Goal: Task Accomplishment & Management: Manage account settings

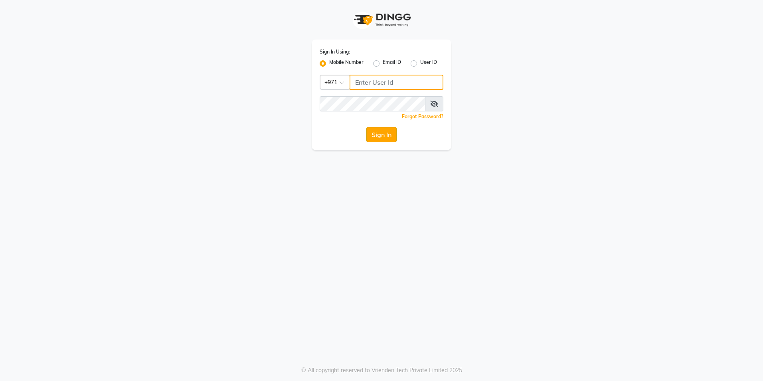
type input "567107175"
click at [384, 138] on button "Sign In" at bounding box center [381, 134] width 30 height 15
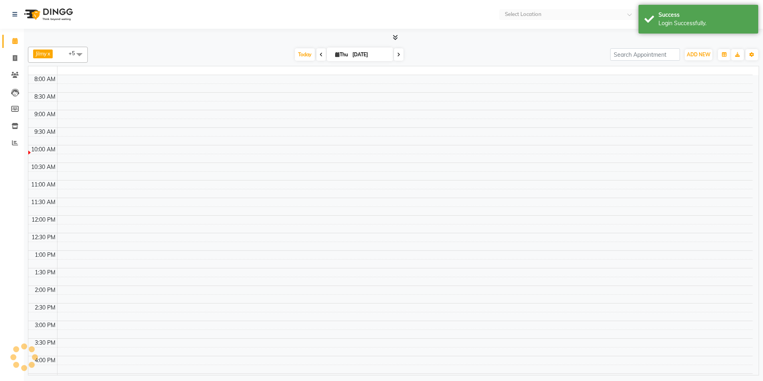
select select "en"
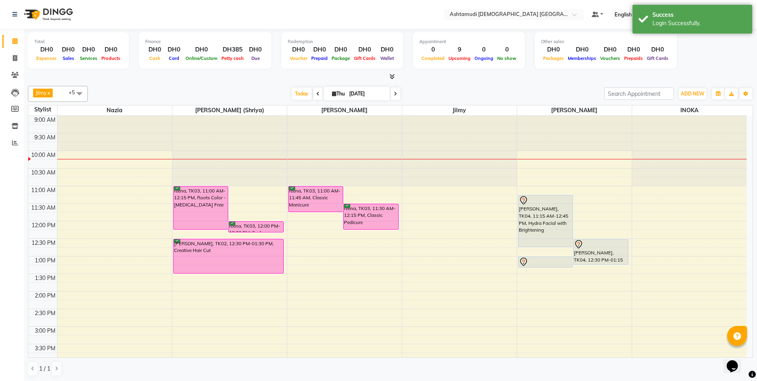
click at [395, 93] on icon at bounding box center [395, 93] width 3 height 5
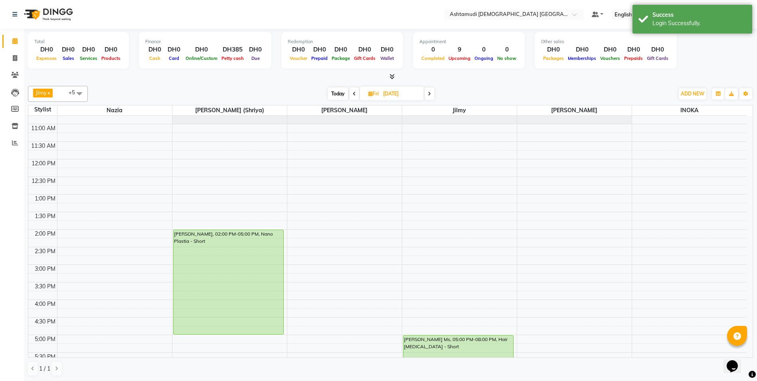
scroll to position [75, 0]
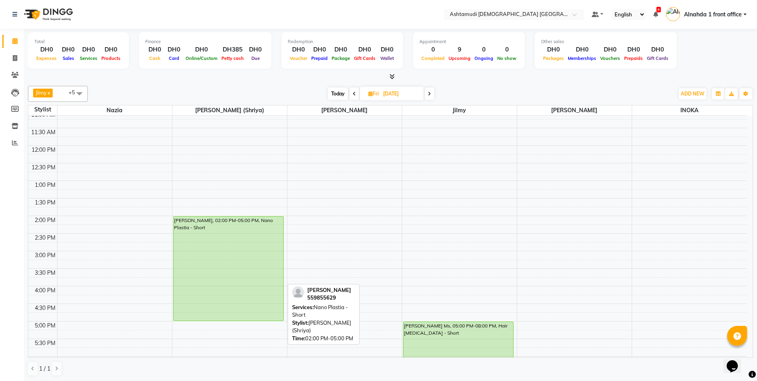
click at [181, 228] on div "[PERSON_NAME], 02:00 PM-05:00 PM, Nano Plastia - Short" at bounding box center [229, 268] width 110 height 104
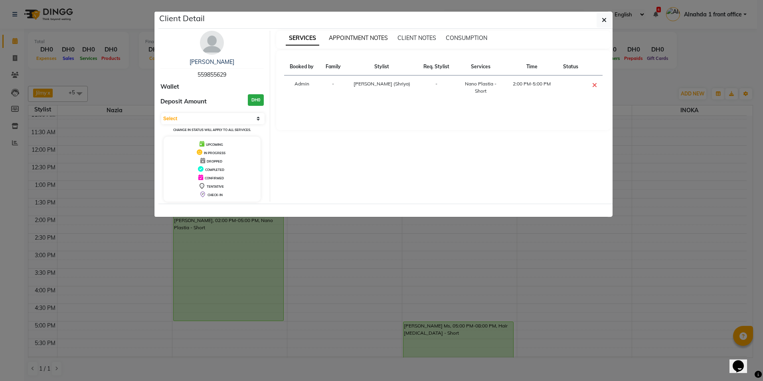
click at [354, 35] on span "APPOINTMENT NOTES" at bounding box center [358, 37] width 59 height 7
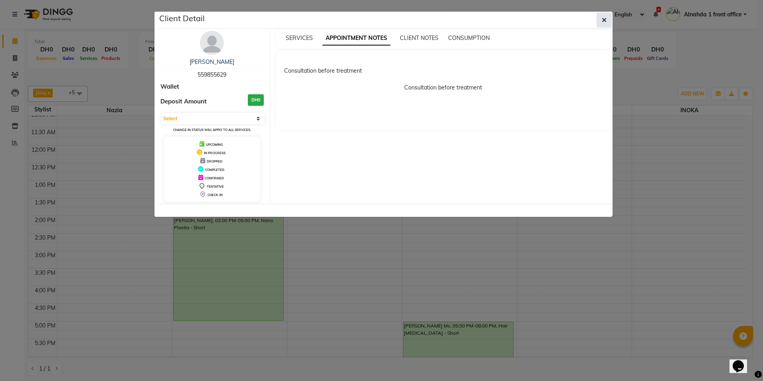
click at [604, 18] on icon "button" at bounding box center [604, 20] width 5 height 6
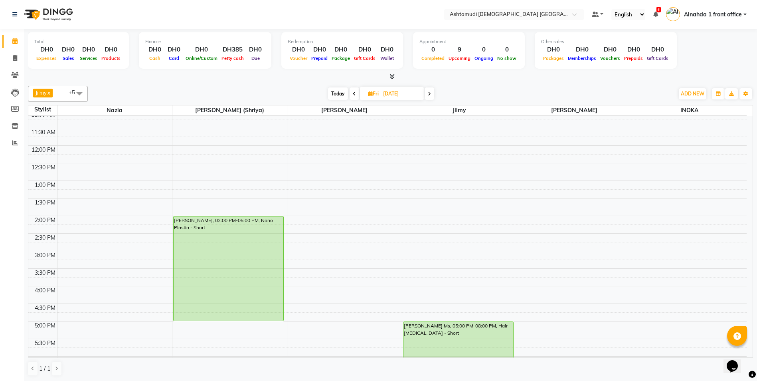
scroll to position [155, 0]
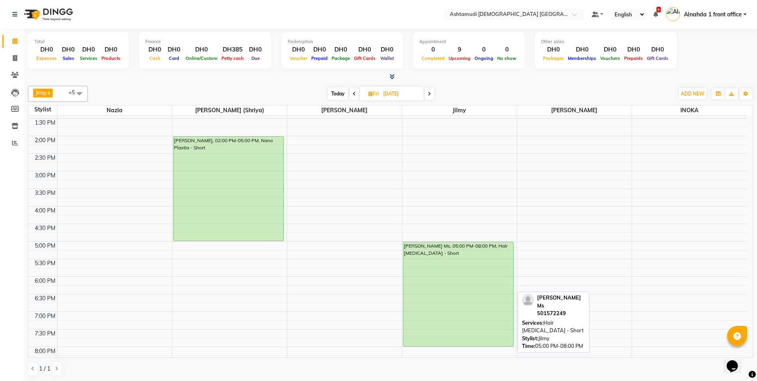
click at [490, 287] on div "[PERSON_NAME] Ms, 05:00 PM-08:00 PM, Hair [MEDICAL_DATA] - Short" at bounding box center [459, 294] width 110 height 104
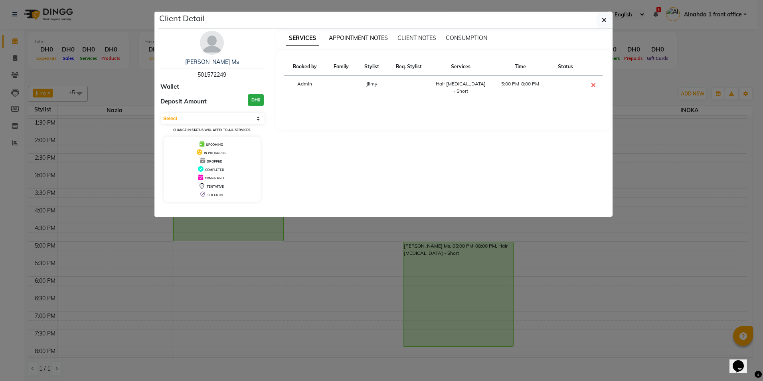
click at [355, 35] on div "APPOINTMENT NOTES" at bounding box center [358, 38] width 59 height 8
drag, startPoint x: 355, startPoint y: 35, endPoint x: 339, endPoint y: 54, distance: 25.2
click at [339, 54] on div "Booked by Family Stylist Req. Stylist Services Time Status Admin - Jilmy - Hair…" at bounding box center [443, 90] width 335 height 80
click at [349, 41] on span "APPOINTMENT NOTES" at bounding box center [358, 37] width 59 height 7
click at [603, 23] on icon "button" at bounding box center [604, 20] width 5 height 6
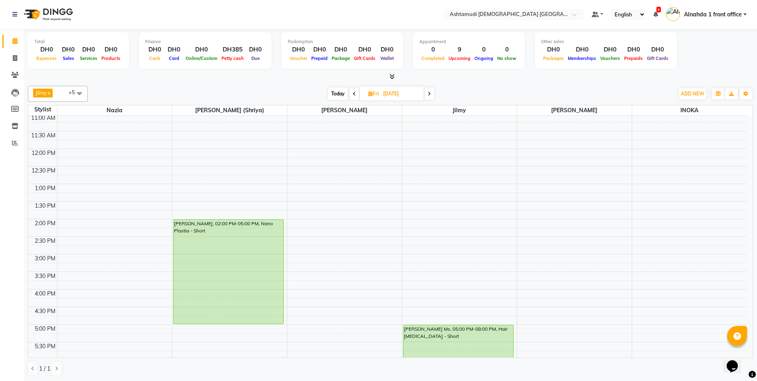
scroll to position [0, 0]
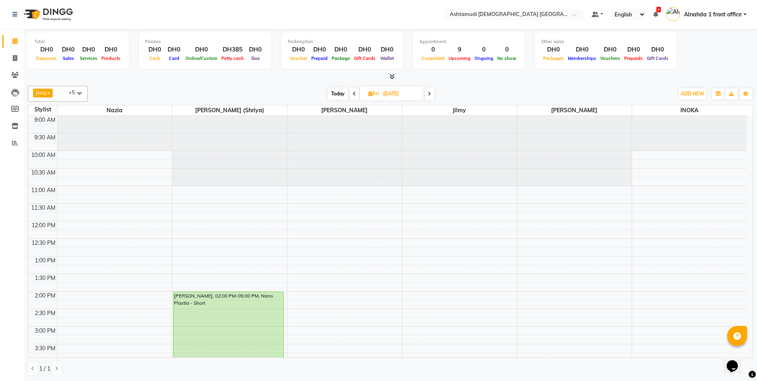
click at [332, 95] on span "Today" at bounding box center [338, 93] width 20 height 12
type input "[DATE]"
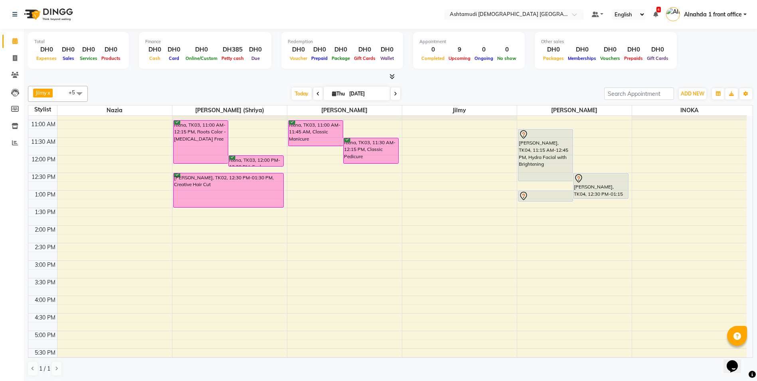
scroll to position [80, 0]
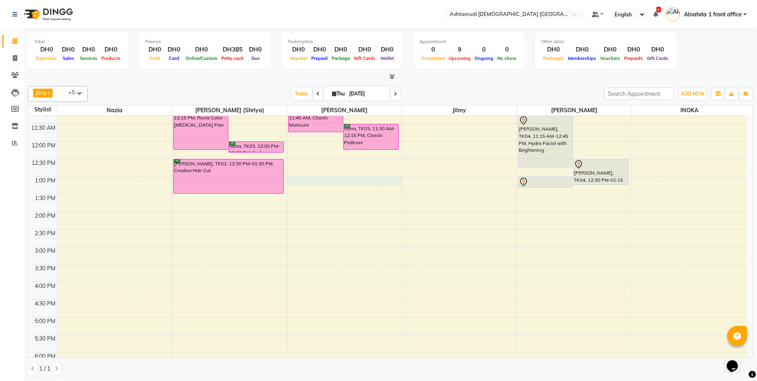
click at [300, 184] on div "9:00 AM 9:30 AM 10:00 AM 10:30 AM 11:00 AM 11:30 AM 12:00 PM 12:30 PM 1:00 PM 1…" at bounding box center [387, 281] width 718 height 491
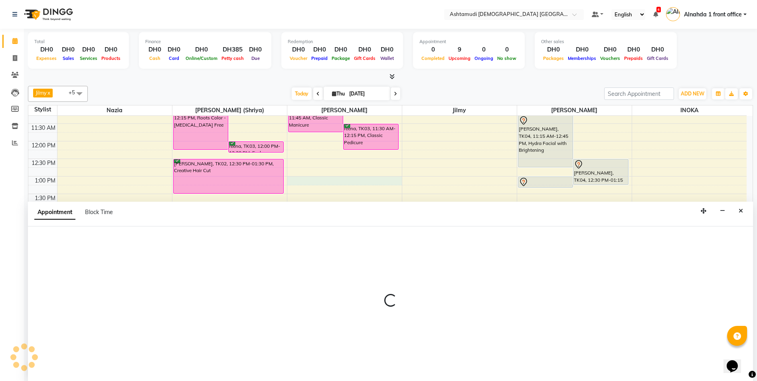
scroll to position [0, 0]
select select "86673"
select select "780"
select select "tentative"
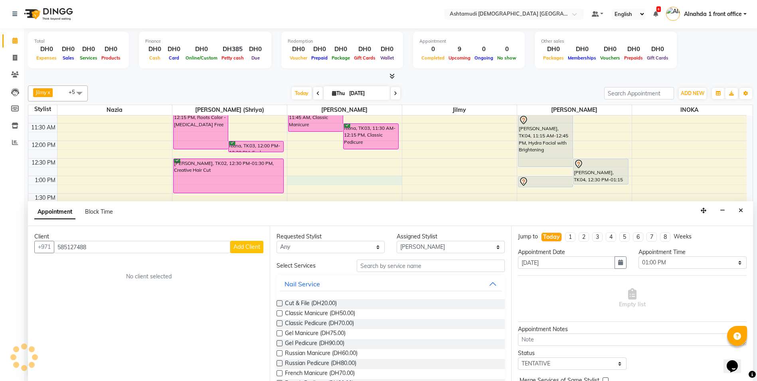
type input "585127488"
click at [255, 247] on span "Add Client" at bounding box center [246, 246] width 27 height 7
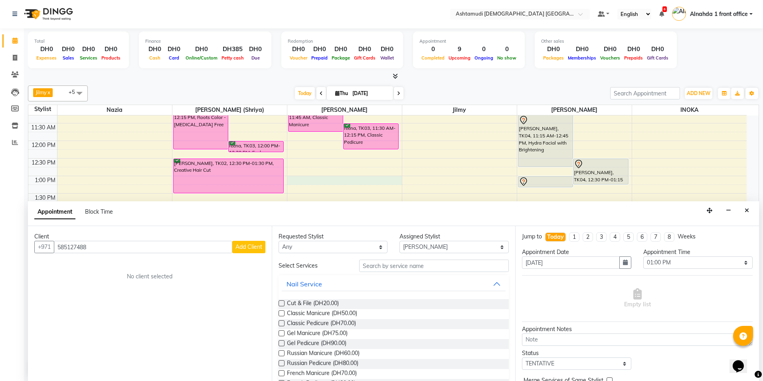
select select "3798"
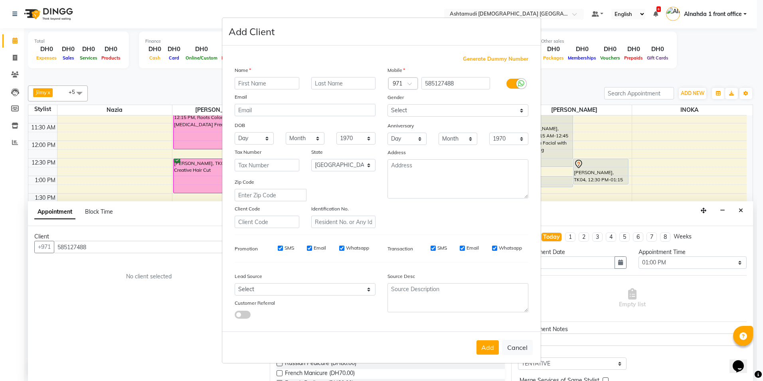
click at [269, 84] on input "text" at bounding box center [267, 83] width 65 height 12
type input "[PERSON_NAME]"
click at [317, 290] on select "Select Walk-in Referral Internet Friend Word of Mouth Advertisement Facebook Ju…" at bounding box center [305, 289] width 141 height 12
select select "49764"
click at [235, 283] on select "Select Walk-in Referral Internet Friend Word of Mouth Advertisement Facebook Ju…" at bounding box center [305, 289] width 141 height 12
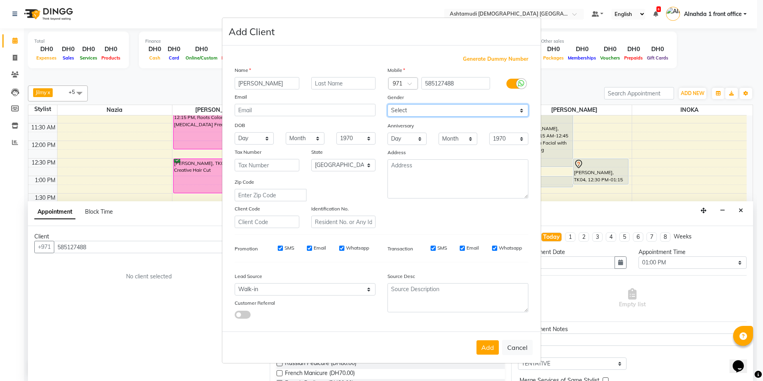
click at [427, 107] on select "Select [DEMOGRAPHIC_DATA] [DEMOGRAPHIC_DATA] Other Prefer Not To Say" at bounding box center [458, 110] width 141 height 12
select select "[DEMOGRAPHIC_DATA]"
click at [388, 104] on select "Select [DEMOGRAPHIC_DATA] [DEMOGRAPHIC_DATA] Other Prefer Not To Say" at bounding box center [458, 110] width 141 height 12
click at [490, 350] on button "Add" at bounding box center [488, 347] width 22 height 14
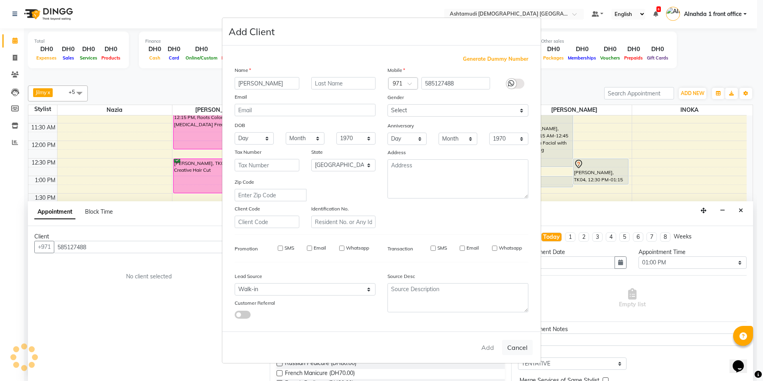
select select
select select "null"
select select
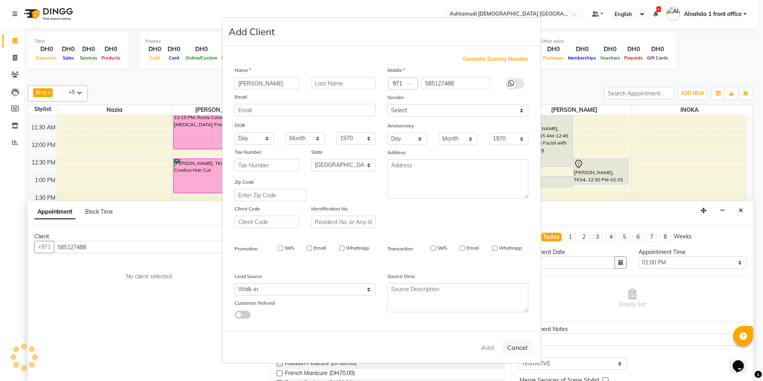
select select
checkbox input "false"
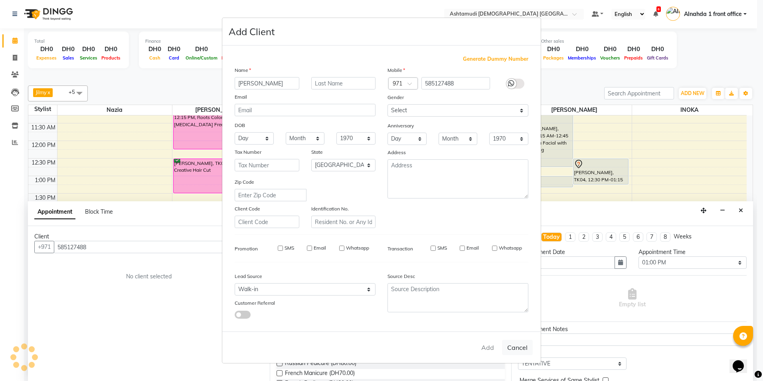
checkbox input "false"
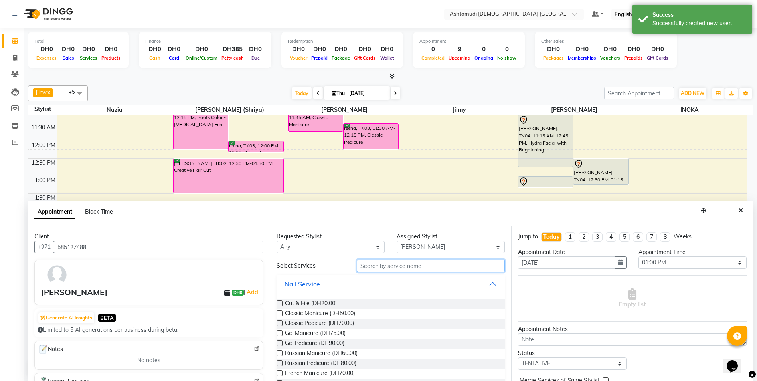
click at [375, 267] on input "text" at bounding box center [431, 265] width 148 height 12
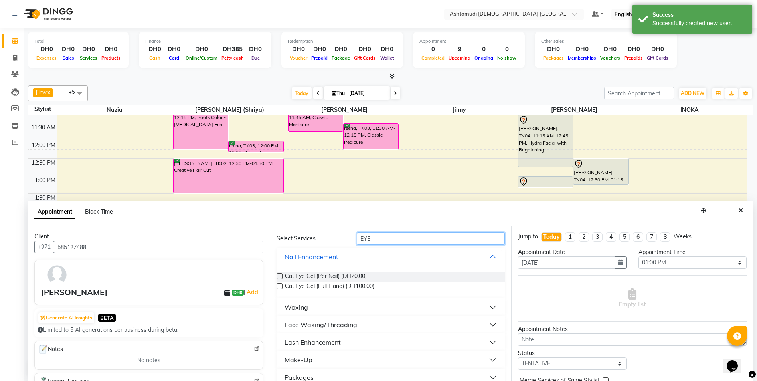
scroll to position [39, 0]
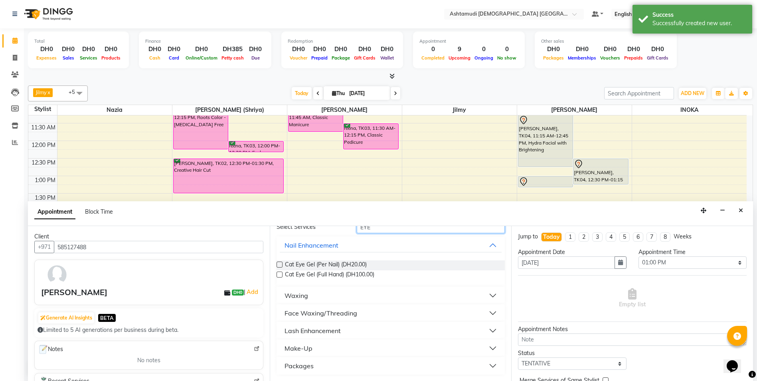
type input "EYE"
click at [399, 326] on button "Lash Enhancement" at bounding box center [391, 330] width 222 height 14
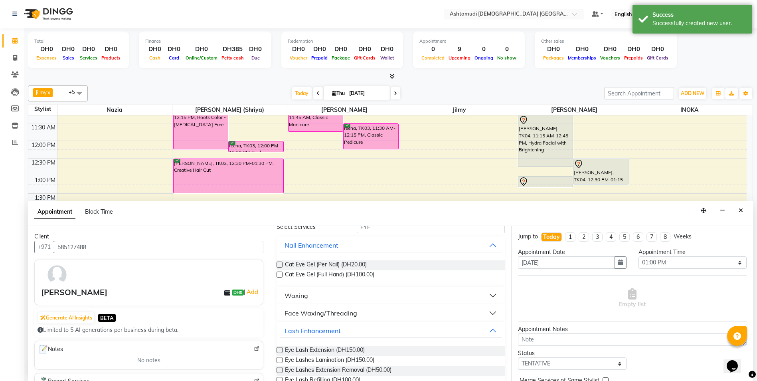
click at [280, 352] on label at bounding box center [280, 350] width 6 height 6
click at [280, 352] on input "checkbox" at bounding box center [279, 350] width 5 height 5
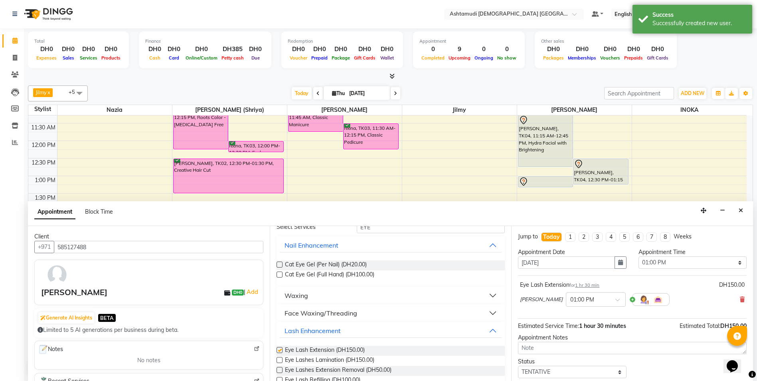
checkbox input "false"
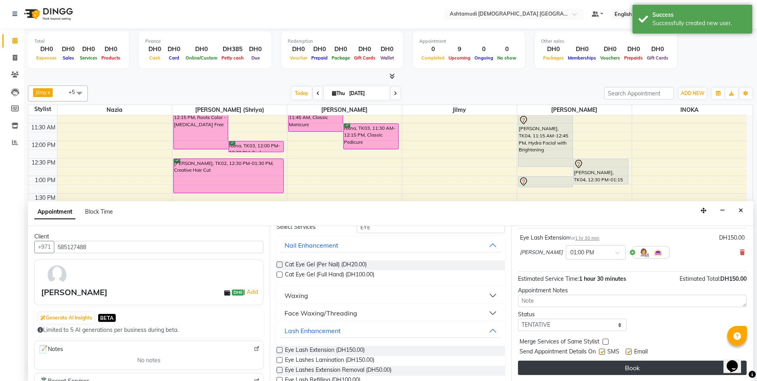
scroll to position [47, 0]
click at [546, 372] on button "Book" at bounding box center [632, 367] width 229 height 14
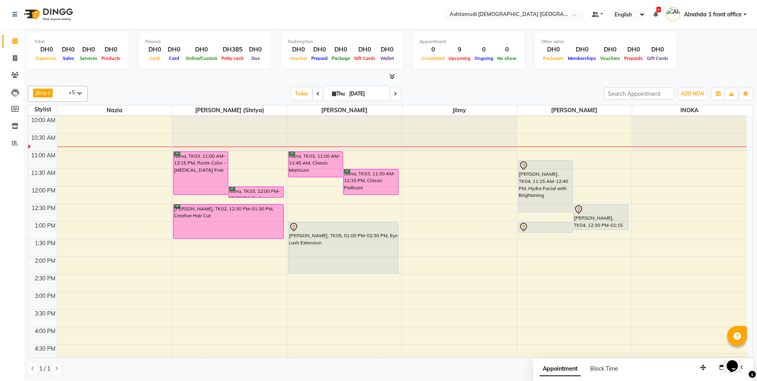
scroll to position [0, 0]
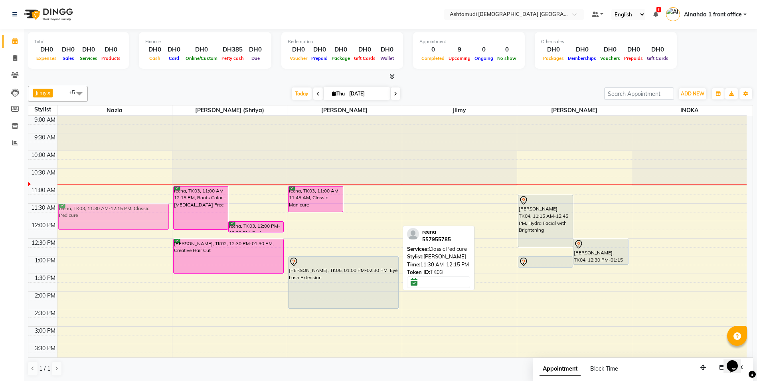
drag, startPoint x: 354, startPoint y: 218, endPoint x: 106, endPoint y: 212, distance: 248.7
click at [110, 213] on tr "reena, TK03, 11:30 AM-12:15 PM, Classic Pedicure reena, TK03, 11:00 AM-12:15 PM…" at bounding box center [387, 361] width 718 height 491
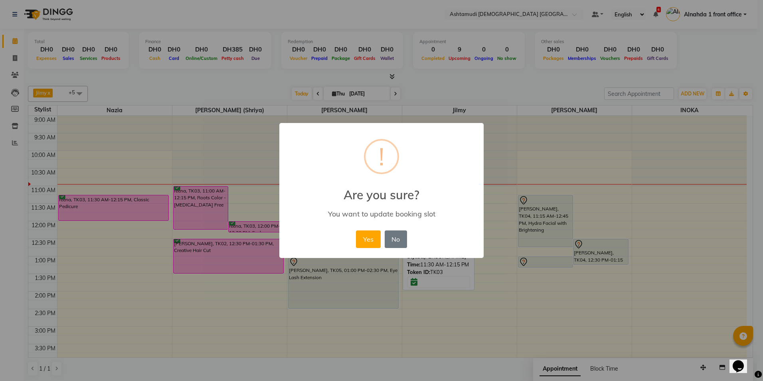
drag, startPoint x: 368, startPoint y: 236, endPoint x: 319, endPoint y: 233, distance: 49.6
click at [368, 236] on button "Yes" at bounding box center [368, 239] width 24 height 18
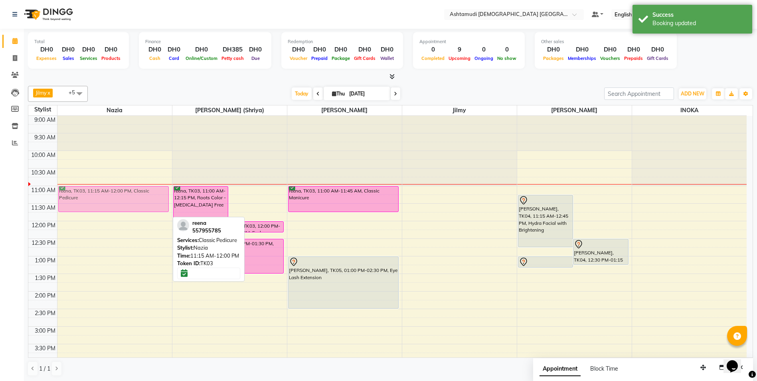
drag, startPoint x: 120, startPoint y: 208, endPoint x: 123, endPoint y: 197, distance: 11.4
click at [123, 197] on div "reena, TK03, 11:15 AM-12:00 PM, Classic Pedicure reena, TK03, 11:15 AM-12:00 PM…" at bounding box center [114, 361] width 115 height 491
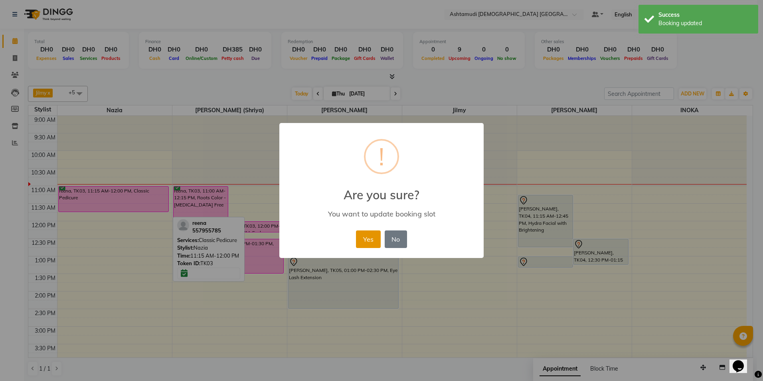
click at [370, 240] on button "Yes" at bounding box center [368, 239] width 24 height 18
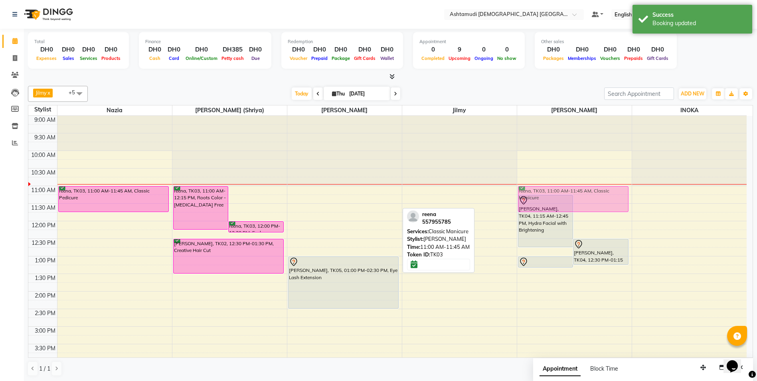
drag, startPoint x: 315, startPoint y: 200, endPoint x: 510, endPoint y: 200, distance: 194.8
click at [510, 200] on div "9:00 AM 9:30 AM 10:00 AM 10:30 AM 11:00 AM 11:30 AM 12:00 PM 12:30 PM 1:00 PM 1…" at bounding box center [387, 361] width 718 height 491
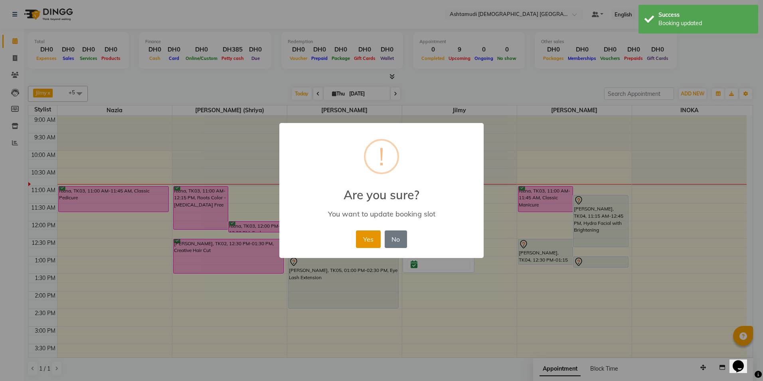
click at [363, 235] on button "Yes" at bounding box center [368, 239] width 24 height 18
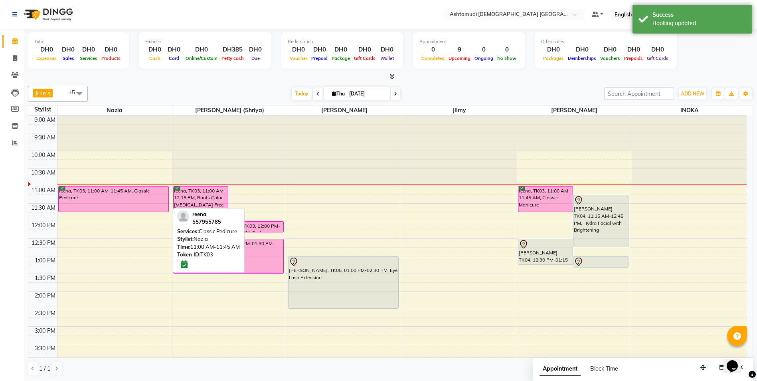
click at [122, 193] on div "reena, TK03, 11:00 AM-11:45 AM, Classic Pedicure" at bounding box center [114, 198] width 110 height 25
click at [122, 194] on div "reena, TK03, 11:00 AM-11:45 AM, Classic Pedicure" at bounding box center [114, 198] width 110 height 25
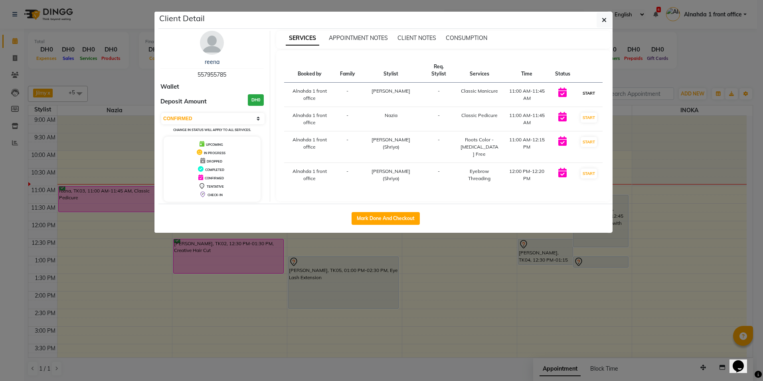
click at [592, 95] on button "START" at bounding box center [589, 93] width 16 height 10
click at [591, 117] on button "START" at bounding box center [589, 118] width 16 height 10
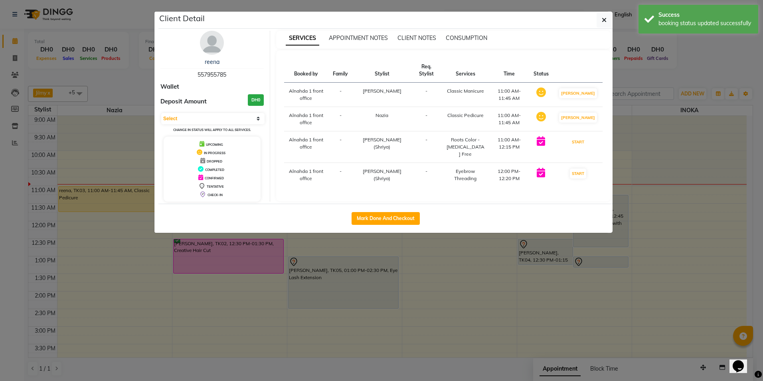
drag, startPoint x: 588, startPoint y: 148, endPoint x: 589, endPoint y: 154, distance: 5.2
click at [586, 147] on button "START" at bounding box center [578, 142] width 16 height 10
click at [586, 175] on button "START" at bounding box center [578, 173] width 16 height 10
select select "1"
click at [598, 24] on button "button" at bounding box center [604, 19] width 15 height 15
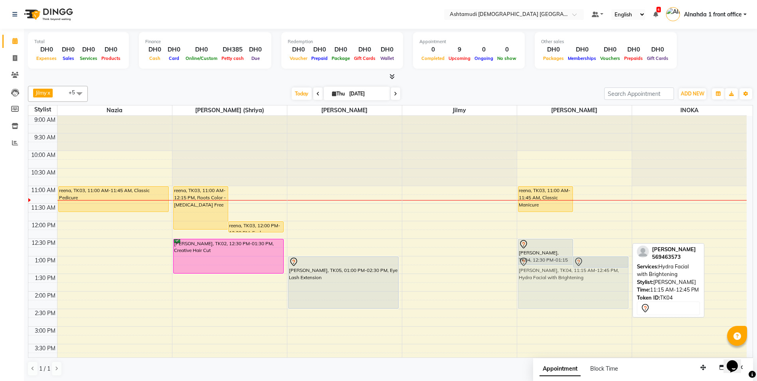
drag, startPoint x: 599, startPoint y: 227, endPoint x: 601, endPoint y: 289, distance: 62.7
click at [601, 289] on div "reena, TK03, 11:00 AM-11:45 AM, Classic Manicure [PERSON_NAME], TK04, 11:15 AM-…" at bounding box center [574, 361] width 115 height 491
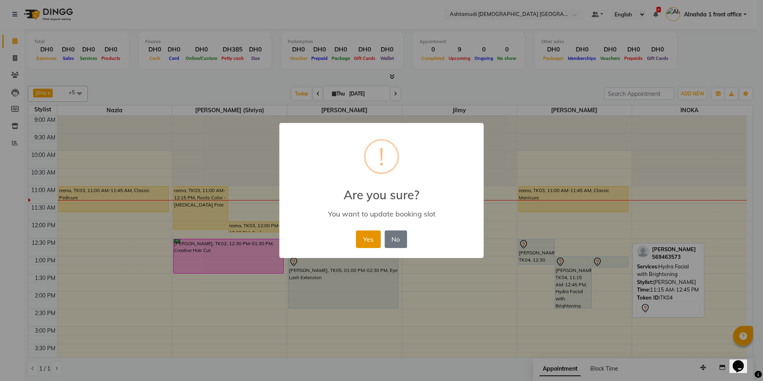
click at [372, 237] on button "Yes" at bounding box center [368, 239] width 24 height 18
